Goal: Task Accomplishment & Management: Manage account settings

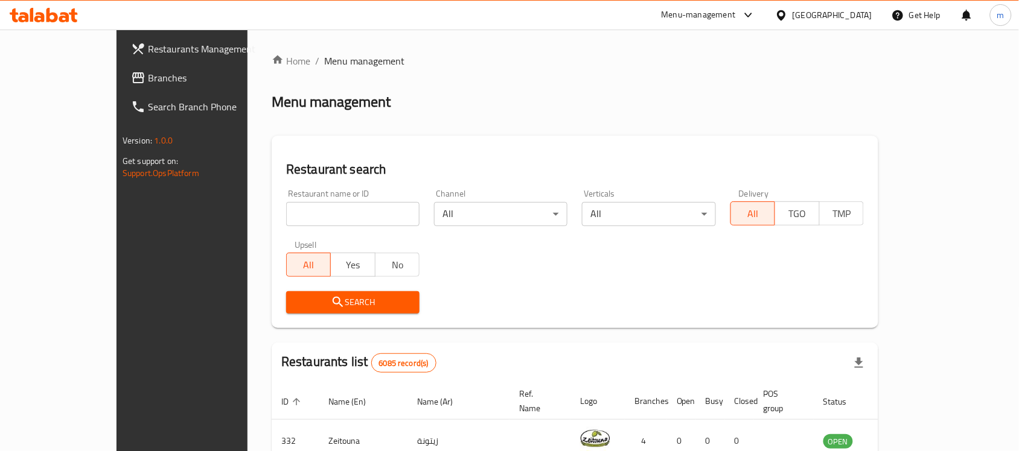
click at [589, 109] on div "Menu management" at bounding box center [575, 101] width 606 height 19
click at [116, 278] on div "Restaurants Management Branches Search Branch Phone Version: 1.0.0 Get support …" at bounding box center [201, 255] width 170 height 451
click at [788, 19] on icon at bounding box center [781, 15] width 13 height 13
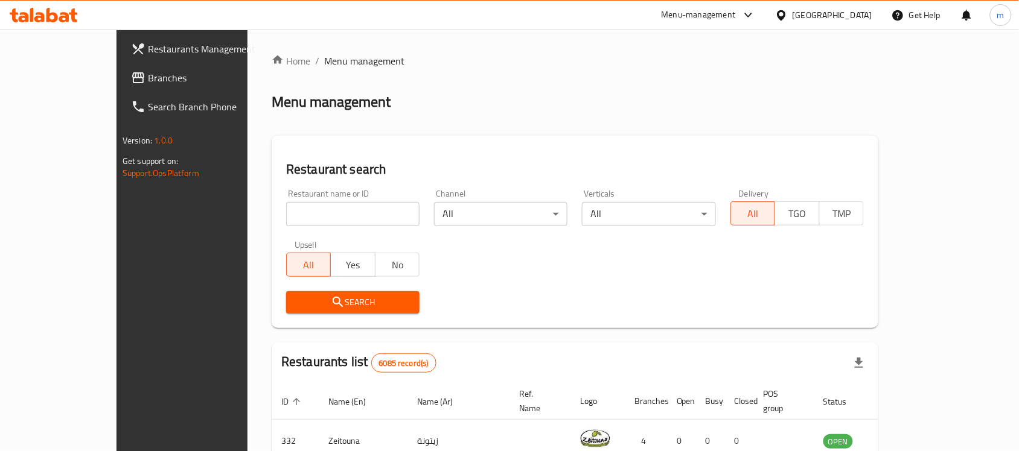
click at [785, 13] on icon at bounding box center [781, 15] width 8 height 10
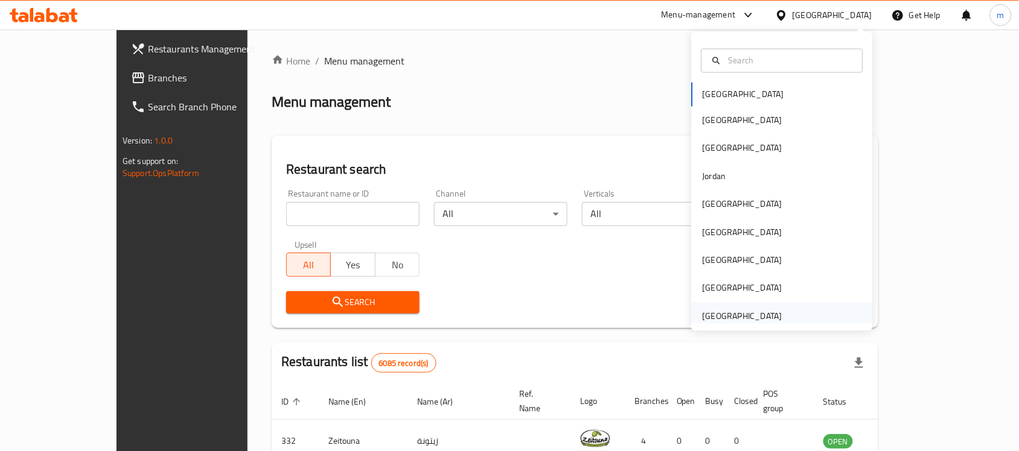
click at [748, 316] on div "[GEOGRAPHIC_DATA]" at bounding box center [742, 316] width 80 height 13
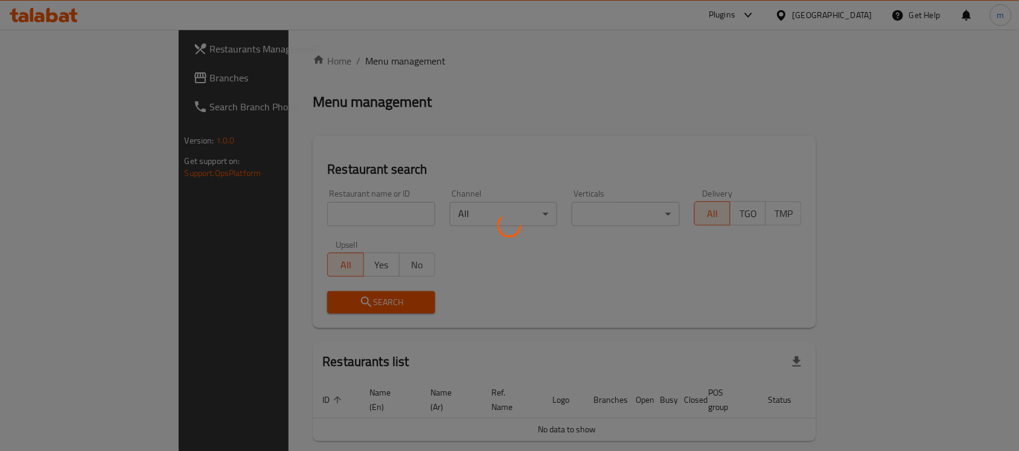
click at [714, 7] on div at bounding box center [509, 225] width 1019 height 451
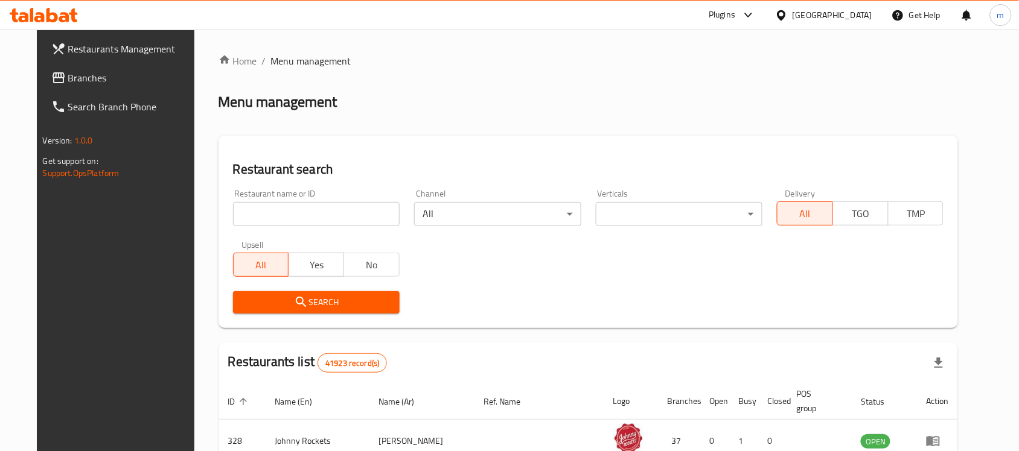
click at [728, 17] on div "Plugins" at bounding box center [721, 15] width 27 height 14
click at [637, 86] on div "Global Quality Control Center" at bounding box center [640, 81] width 106 height 13
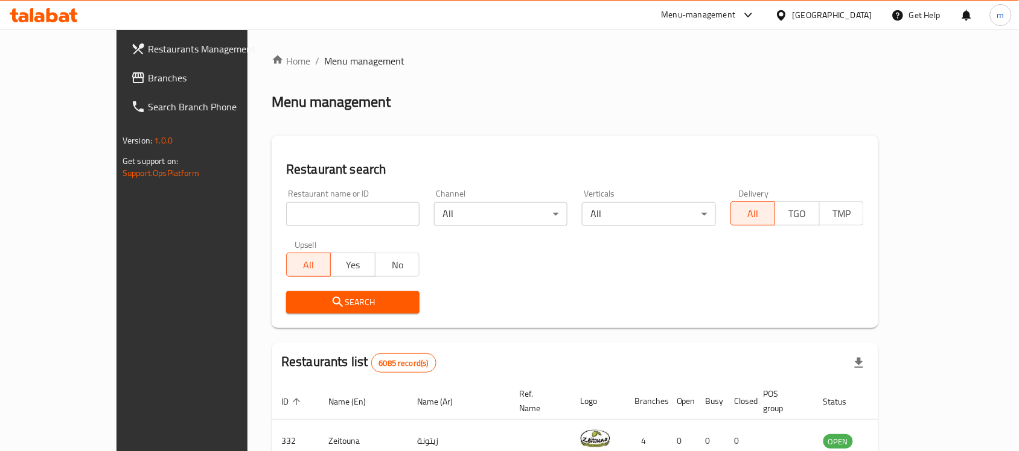
click at [788, 19] on icon at bounding box center [781, 15] width 13 height 13
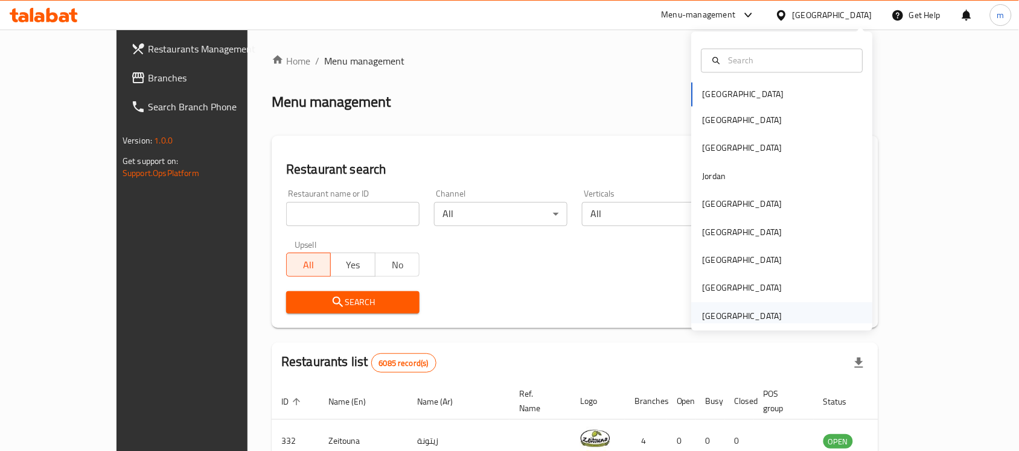
click at [719, 318] on div "[GEOGRAPHIC_DATA]" at bounding box center [742, 316] width 80 height 13
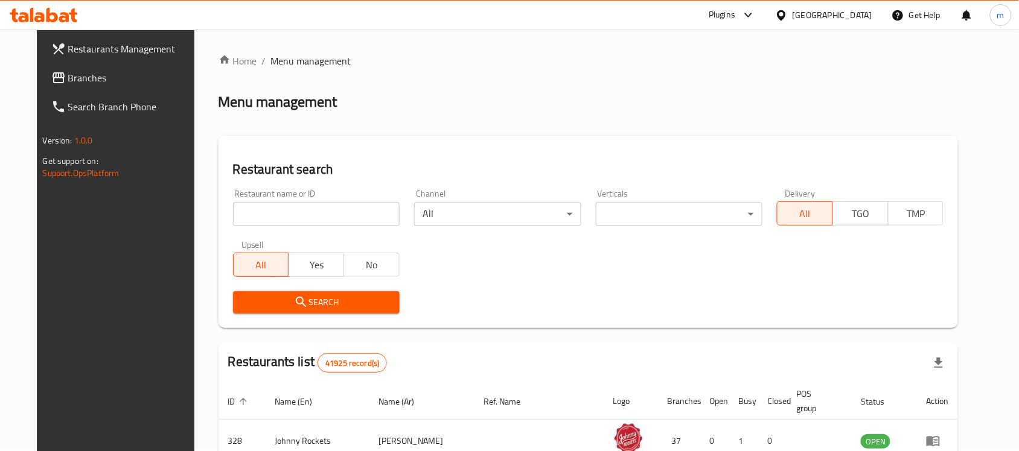
click at [89, 80] on span "Branches" at bounding box center [132, 78] width 129 height 14
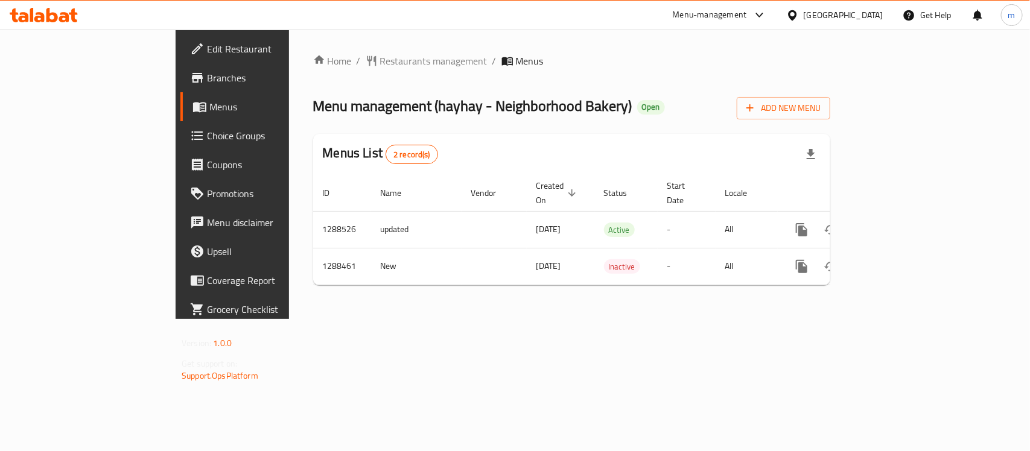
click at [380, 62] on span "Restaurants management" at bounding box center [433, 61] width 107 height 14
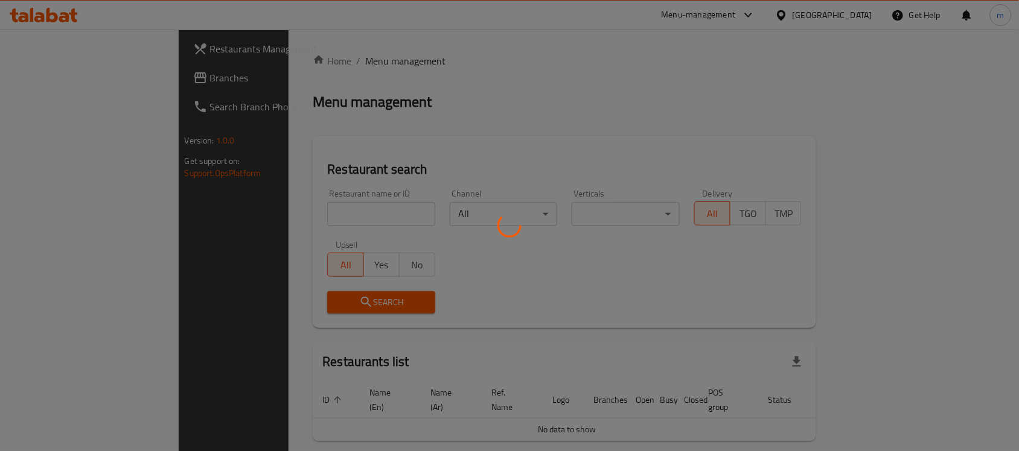
click at [253, 209] on div at bounding box center [509, 225] width 1019 height 451
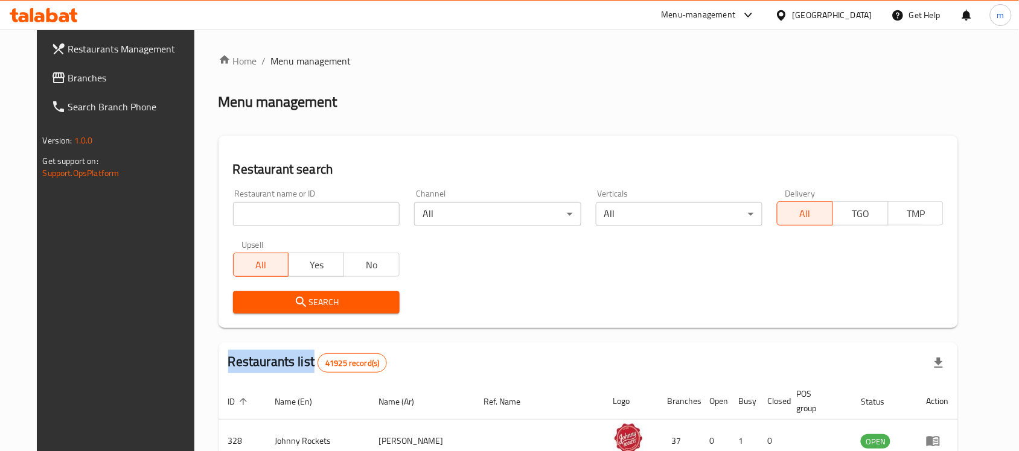
click at [253, 209] on div at bounding box center [509, 225] width 1019 height 451
click at [253, 209] on div "Home / Menu management Menu management Restaurant search Restaurant name or ID …" at bounding box center [588, 425] width 740 height 743
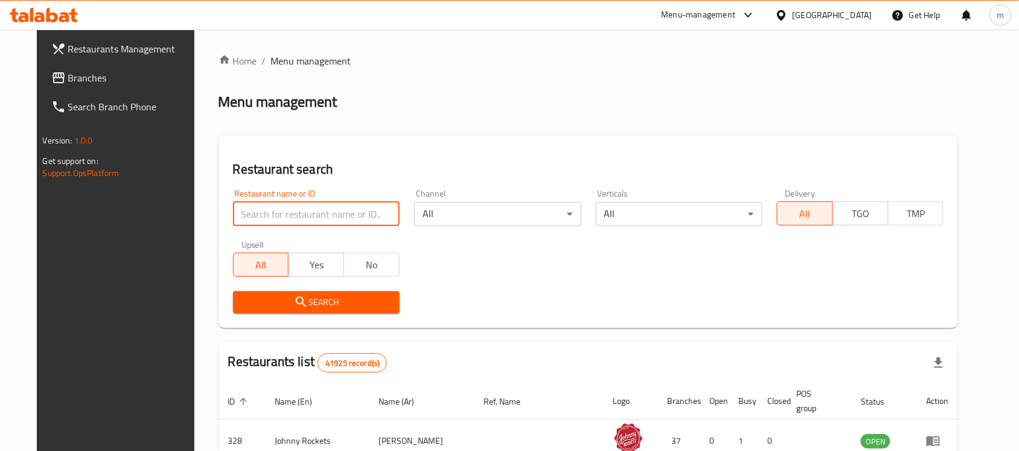
click at [251, 212] on input "search" at bounding box center [316, 214] width 167 height 24
paste input "697105"
type input "697105"
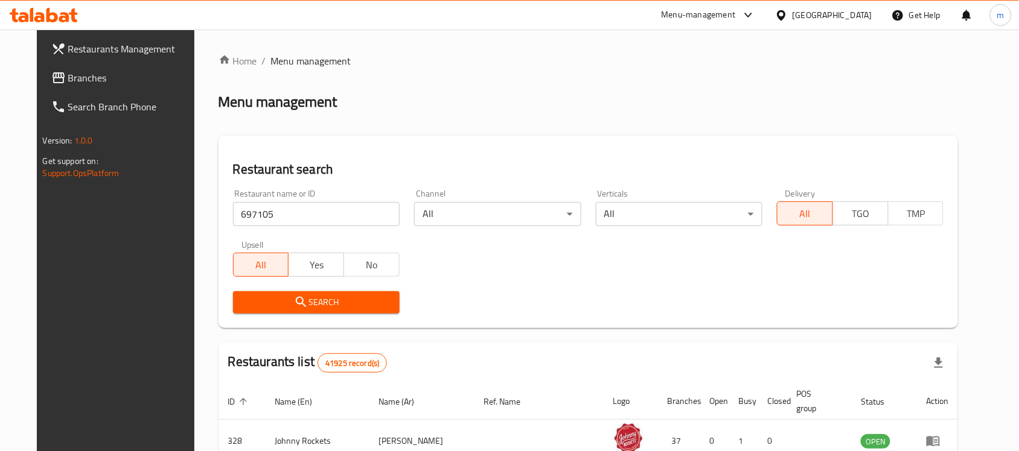
click at [287, 312] on button "Search" at bounding box center [316, 302] width 167 height 22
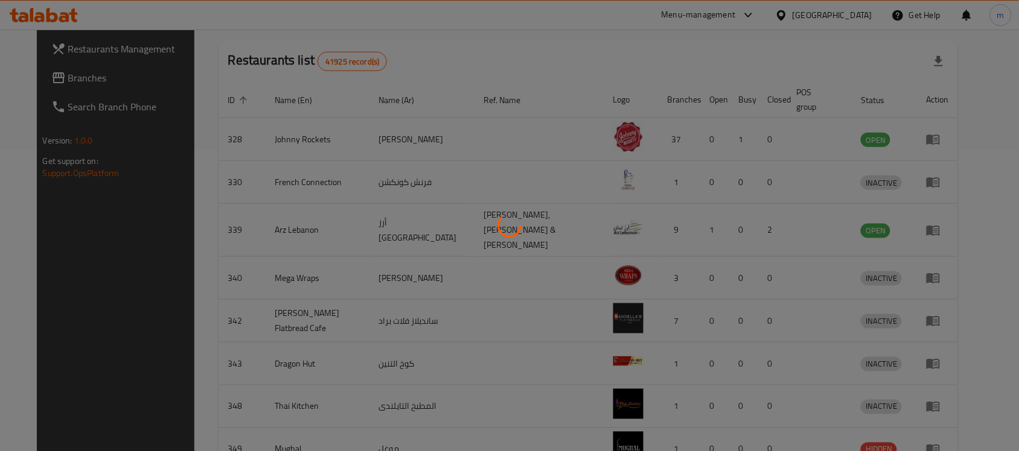
scroll to position [77, 0]
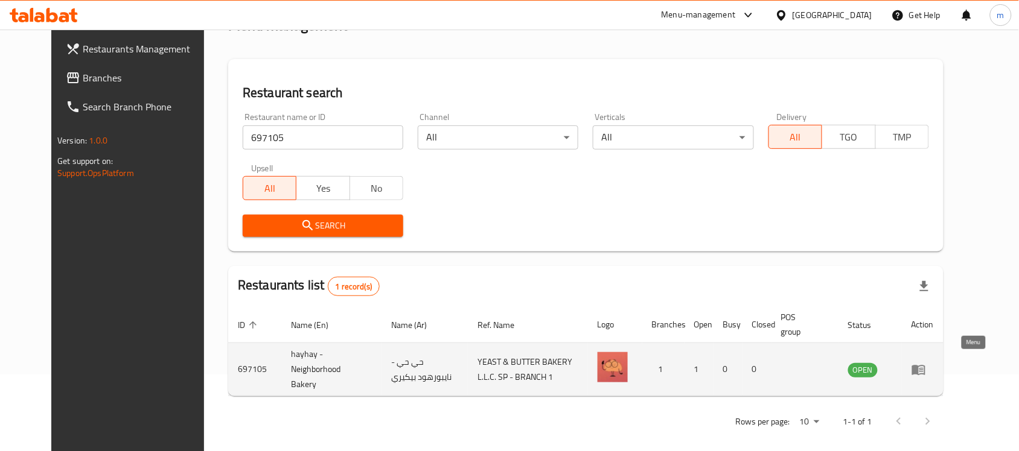
click at [925, 369] on icon "enhanced table" at bounding box center [918, 370] width 13 height 10
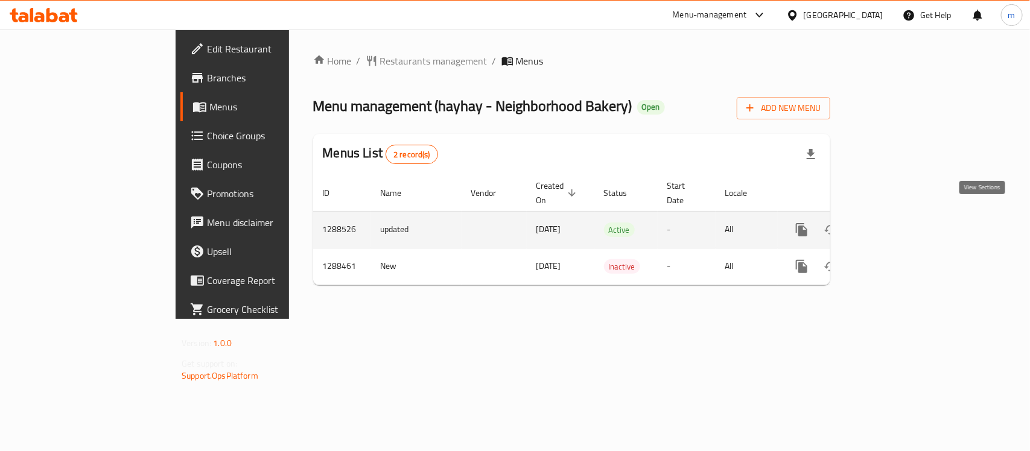
click at [896, 223] on icon "enhanced table" at bounding box center [889, 230] width 14 height 14
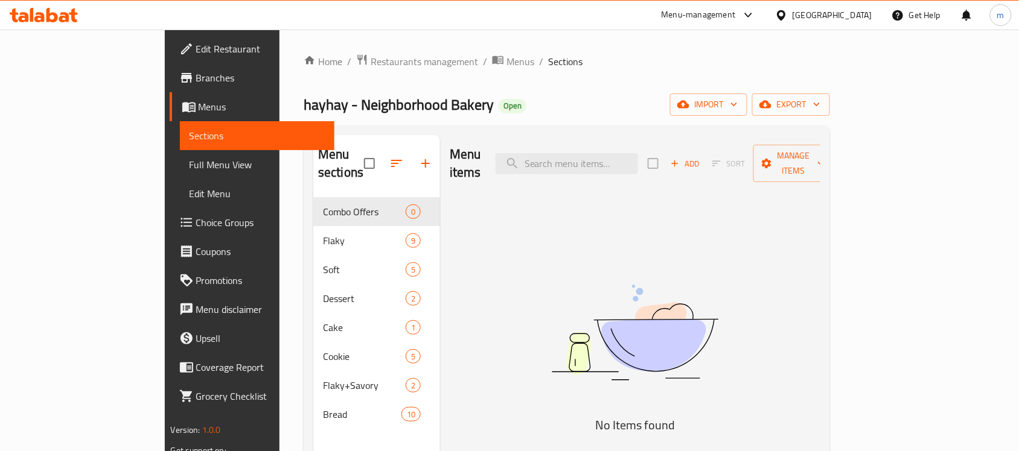
click at [196, 218] on span "Choice Groups" at bounding box center [260, 222] width 129 height 14
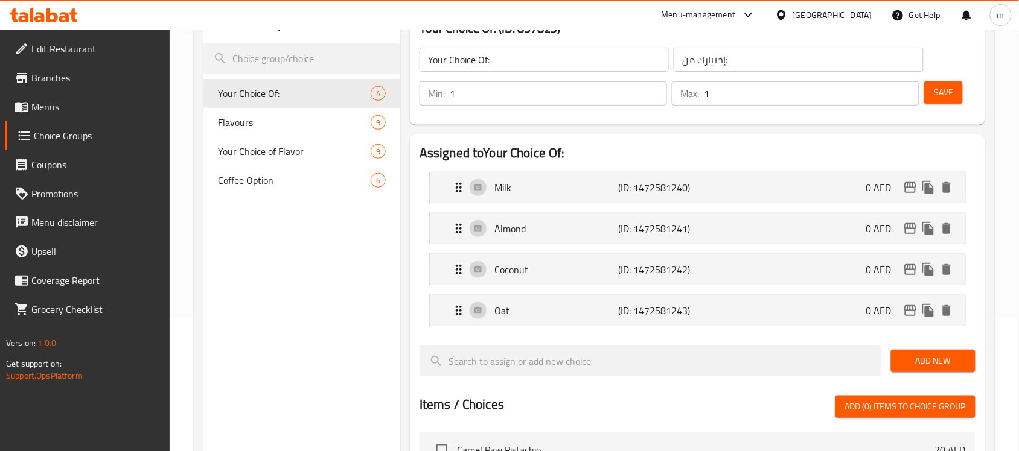
scroll to position [151, 0]
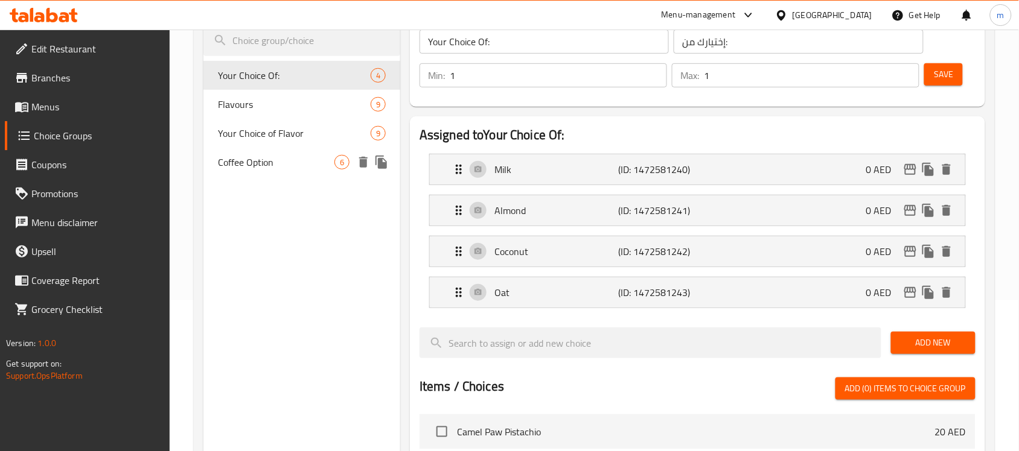
click at [266, 168] on span "Coffee Option" at bounding box center [276, 162] width 116 height 14
type input "Coffee Option"
type input "خيارات القهوة"
type input "0"
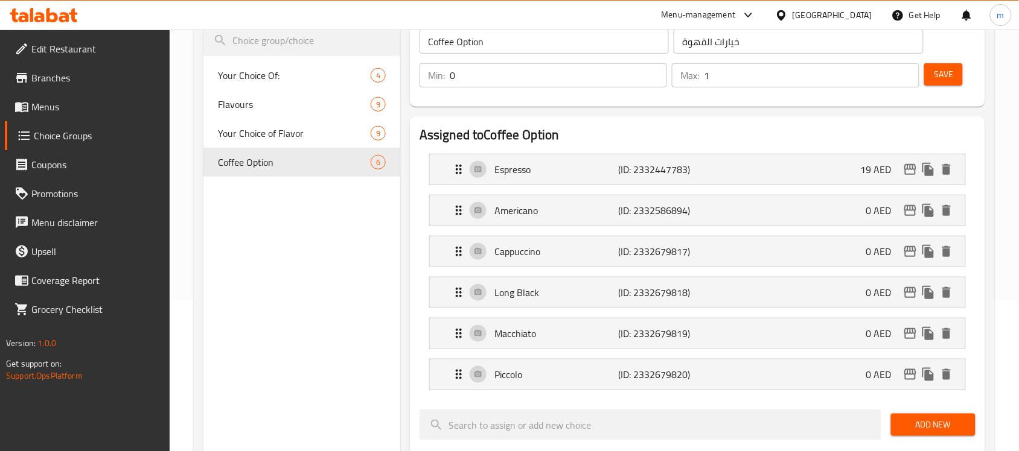
click at [59, 20] on icon at bounding box center [44, 15] width 68 height 14
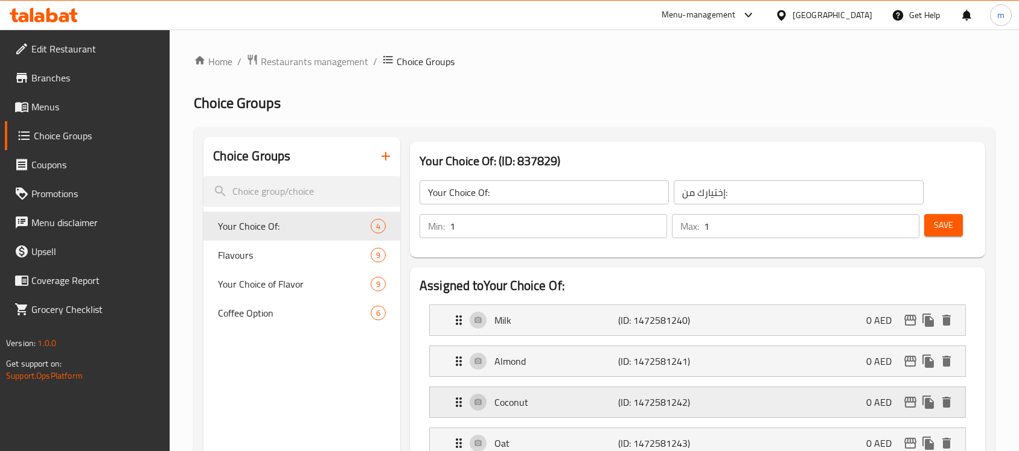
scroll to position [151, 0]
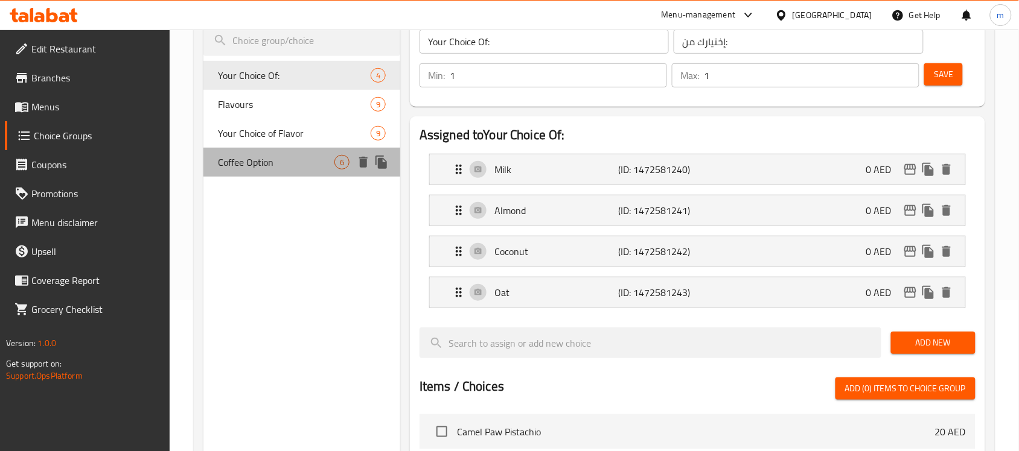
click at [266, 162] on span "Coffee Option" at bounding box center [276, 162] width 116 height 14
type input "Coffee Option"
type input "خيارات القهوة"
type input "0"
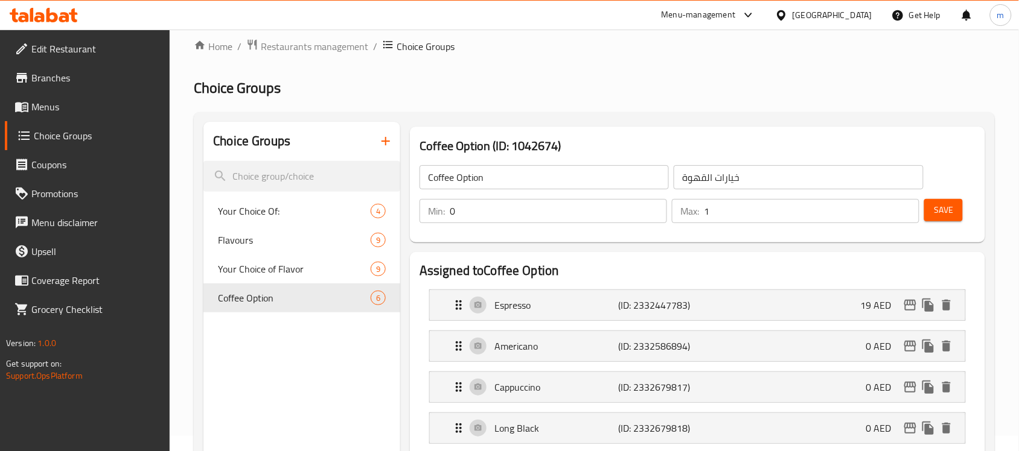
scroll to position [0, 0]
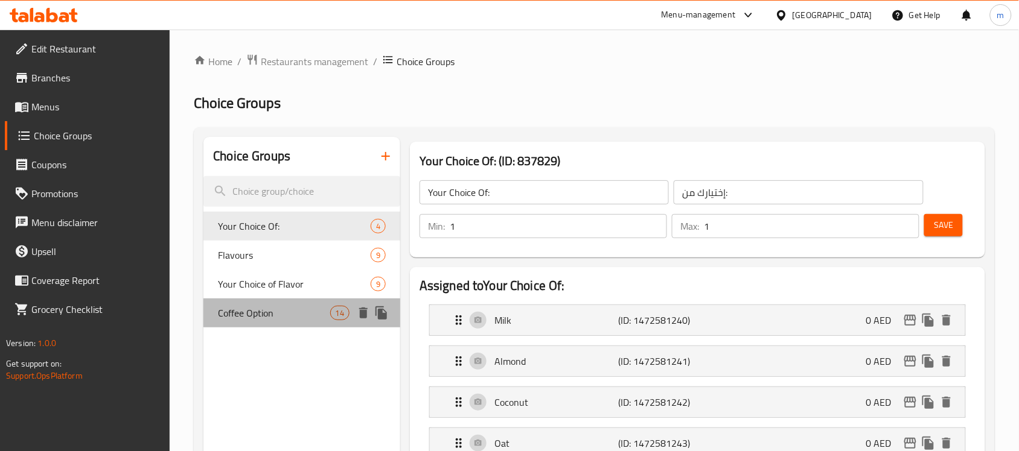
click at [290, 316] on span "Coffee Option" at bounding box center [274, 313] width 112 height 14
type input "Coffee Option"
type input "خيارات القهوة"
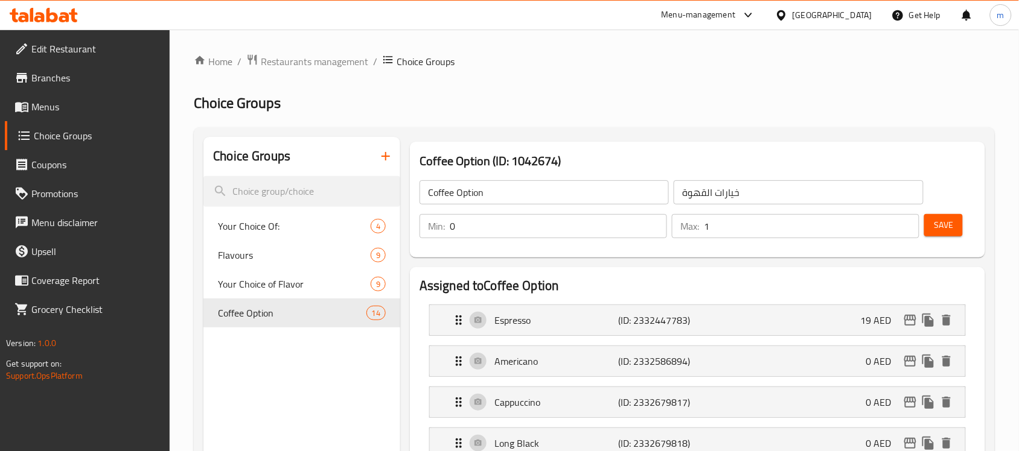
click at [623, 230] on input "0" at bounding box center [558, 226] width 217 height 24
type input "1"
click at [652, 219] on input "1" at bounding box center [558, 226] width 217 height 24
click at [46, 9] on icon at bounding box center [44, 15] width 68 height 14
